Goal: Navigation & Orientation: Find specific page/section

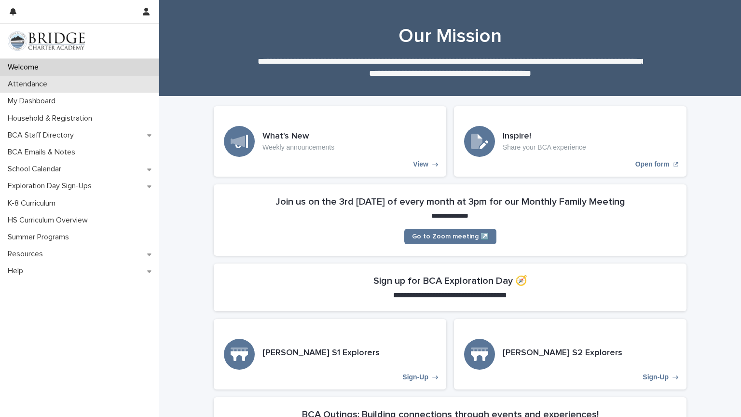
click at [113, 90] on div "Attendance" at bounding box center [79, 84] width 159 height 17
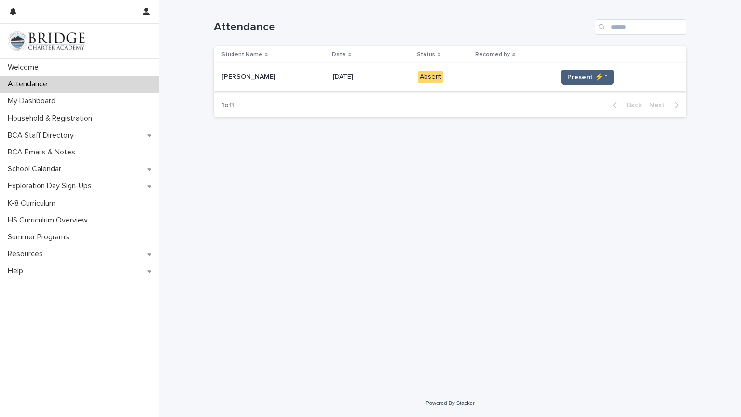
click at [579, 76] on span "Present ⚡ *" at bounding box center [587, 77] width 40 height 10
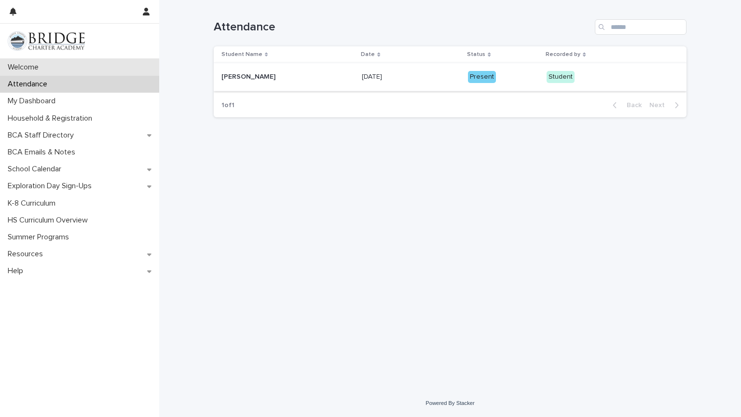
click at [91, 66] on div "Welcome" at bounding box center [79, 67] width 159 height 17
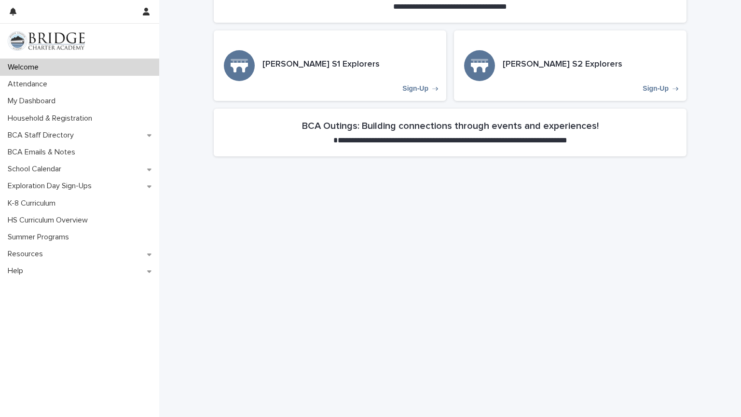
scroll to position [615, 0]
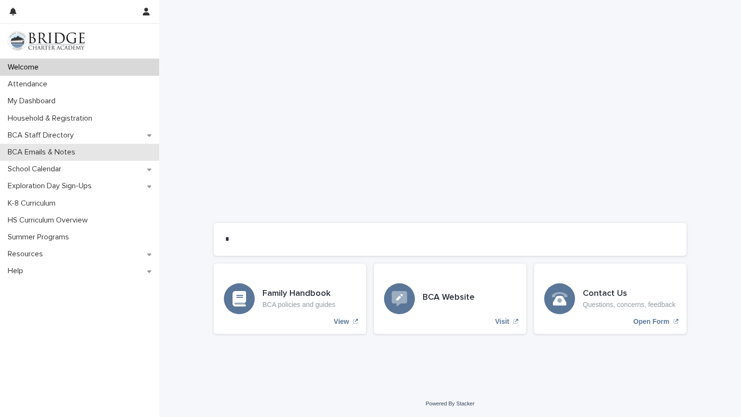
click at [70, 157] on div "BCA Emails & Notes" at bounding box center [79, 152] width 159 height 17
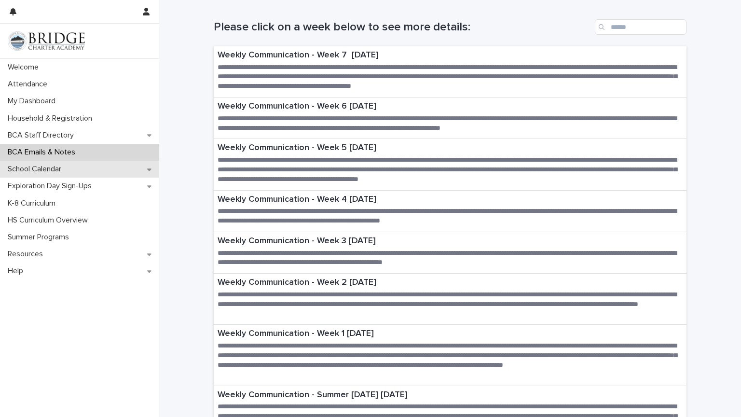
click at [72, 162] on div "School Calendar" at bounding box center [79, 169] width 159 height 17
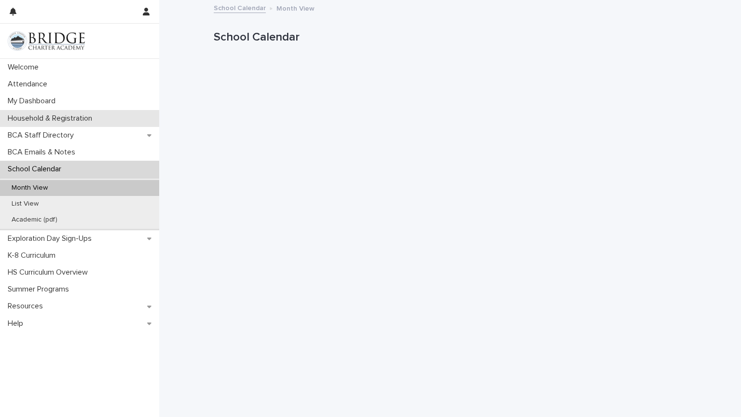
click at [73, 122] on p "Household & Registration" at bounding box center [52, 118] width 96 height 9
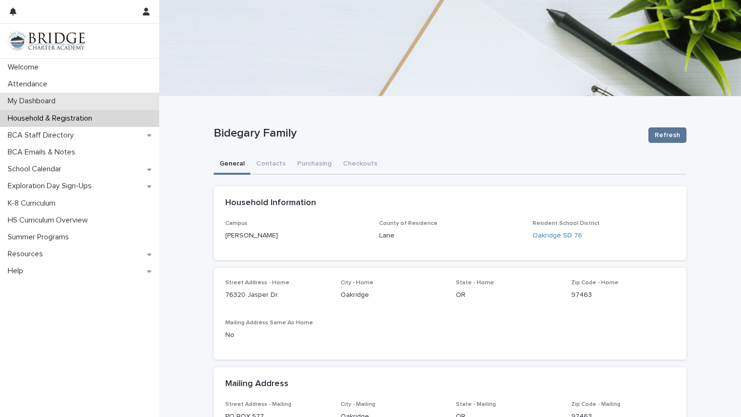
click at [73, 97] on div "My Dashboard" at bounding box center [79, 101] width 159 height 17
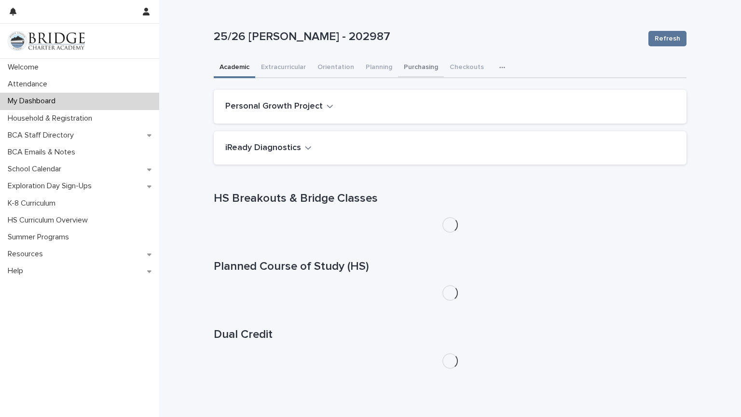
click at [400, 67] on button "Purchasing" at bounding box center [421, 68] width 46 height 20
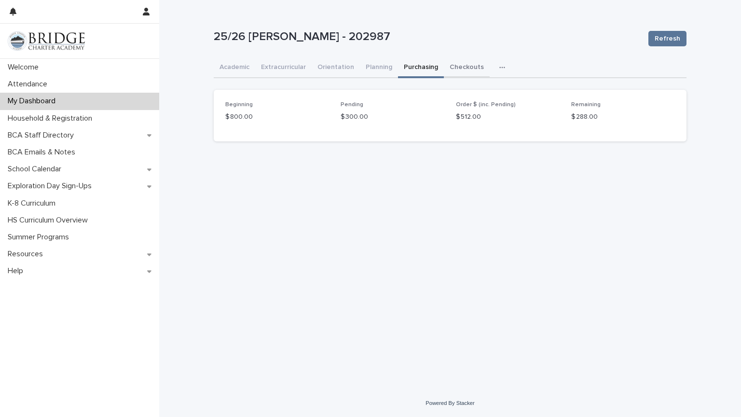
click at [464, 61] on button "Checkouts" at bounding box center [467, 68] width 46 height 20
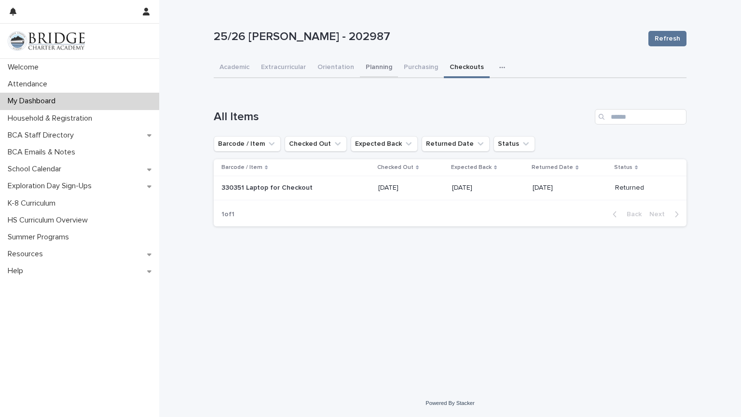
click at [375, 70] on button "Planning" at bounding box center [379, 68] width 38 height 20
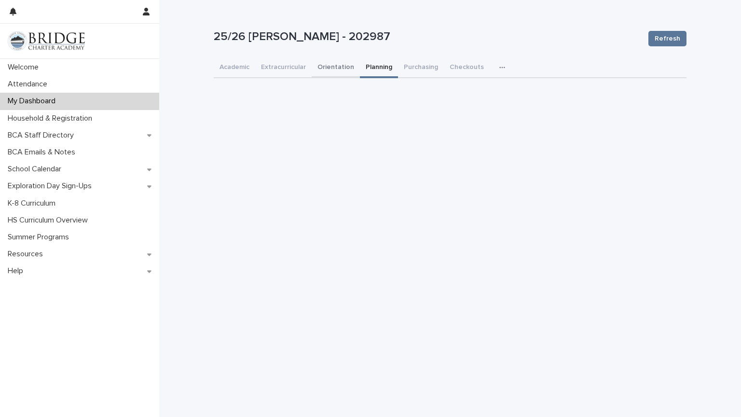
click at [337, 66] on button "Orientation" at bounding box center [335, 68] width 48 height 20
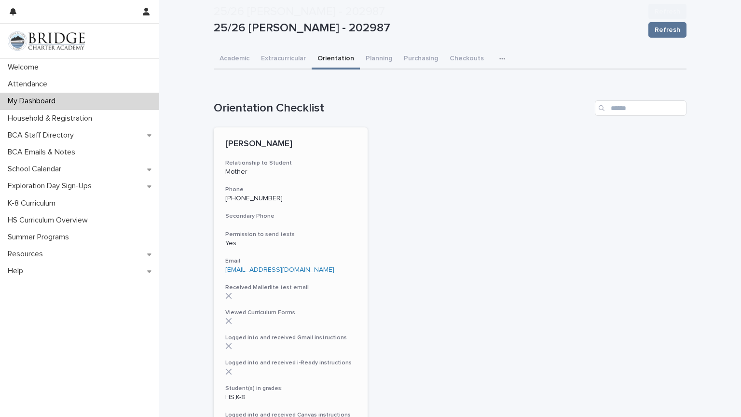
scroll to position [201, 0]
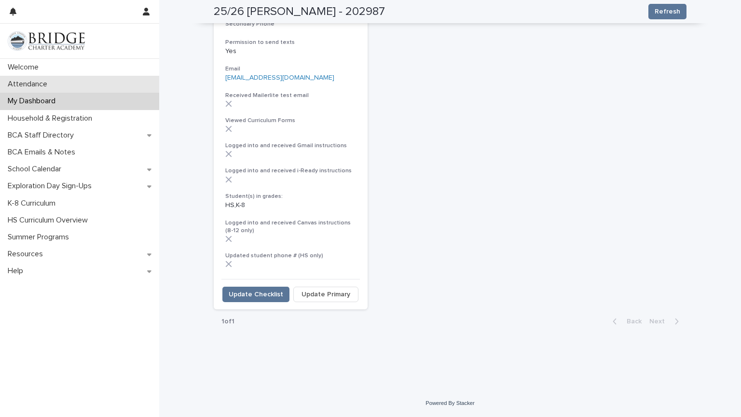
click at [96, 77] on div "Attendance" at bounding box center [79, 84] width 159 height 17
